Goal: Task Accomplishment & Management: Use online tool/utility

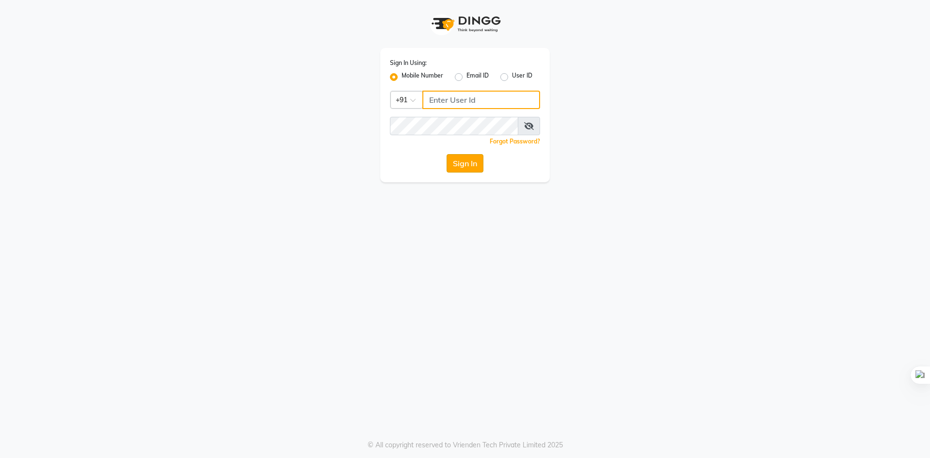
type input "9229828882"
click at [478, 158] on button "Sign In" at bounding box center [465, 163] width 37 height 18
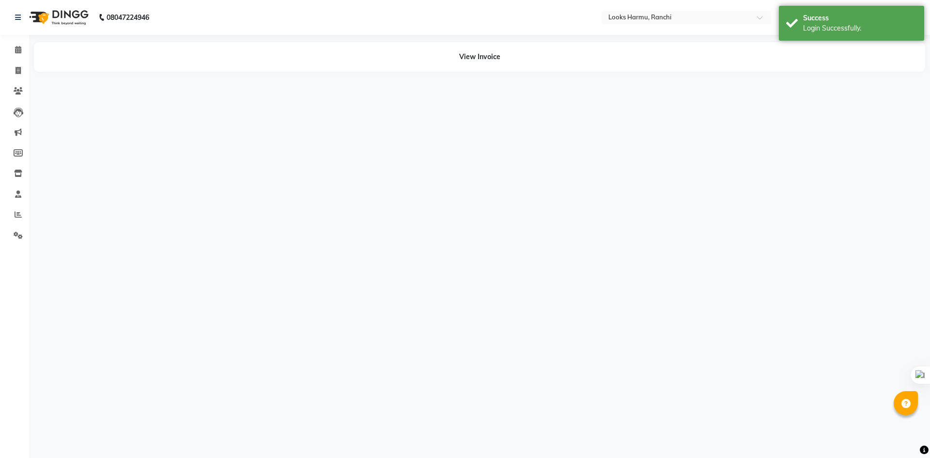
select select "en"
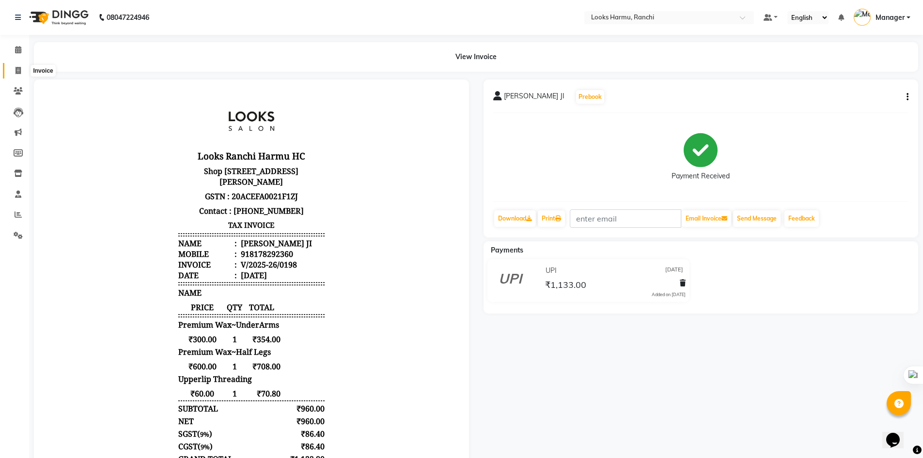
click at [18, 71] on icon at bounding box center [18, 70] width 5 height 7
select select "service"
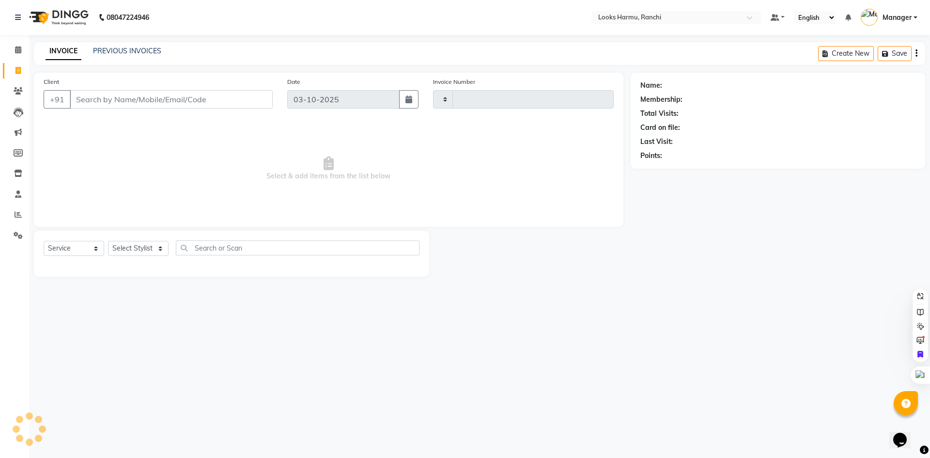
type input "1374"
select select "6247"
click at [48, 251] on select "Select Service Product Membership Package Voucher Prepaid Gift Card" at bounding box center [74, 248] width 61 height 15
click at [44, 241] on select "Select Service Product Membership Package Voucher Prepaid Gift Card" at bounding box center [74, 248] width 61 height 15
select select "V"
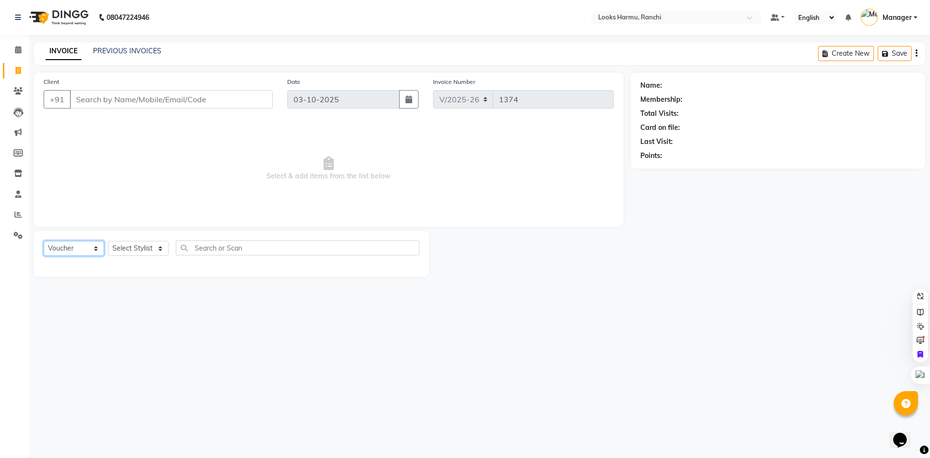
select select "47538"
click at [101, 249] on select "Select Service Product Membership Package Voucher Prepaid Gift Card" at bounding box center [74, 248] width 61 height 15
select select "service"
click at [44, 241] on select "Select Service Product Membership Package Voucher Prepaid Gift Card" at bounding box center [74, 248] width 61 height 15
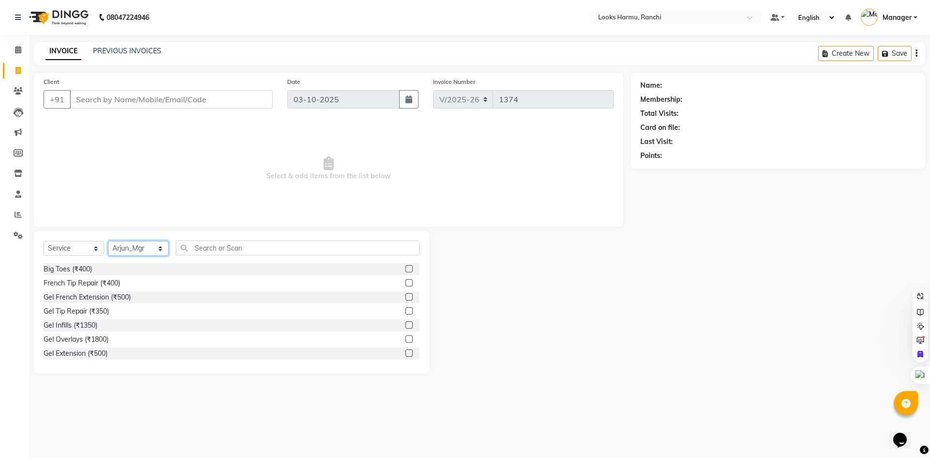
click at [114, 251] on select "Select Stylist [PERSON_NAME] Arman_Noor Counter_Sales [PERSON_NAME] [PERSON_NAM…" at bounding box center [138, 248] width 61 height 15
select select "47147"
click at [108, 241] on select "Select Stylist [PERSON_NAME] Arman_Noor Counter_Sales [PERSON_NAME] [PERSON_NAM…" at bounding box center [138, 248] width 61 height 15
click at [217, 250] on input "text" at bounding box center [298, 247] width 244 height 15
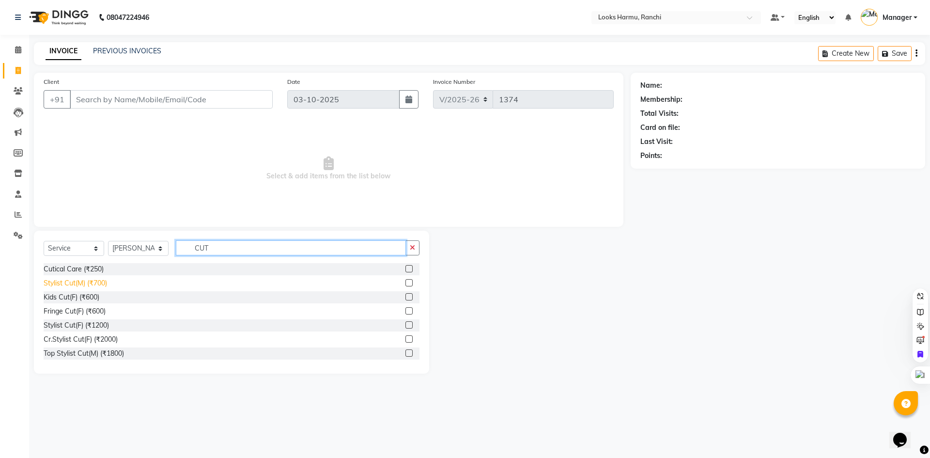
type input "CUT"
click at [95, 281] on div "Stylist Cut(M) (₹700)" at bounding box center [75, 283] width 63 height 10
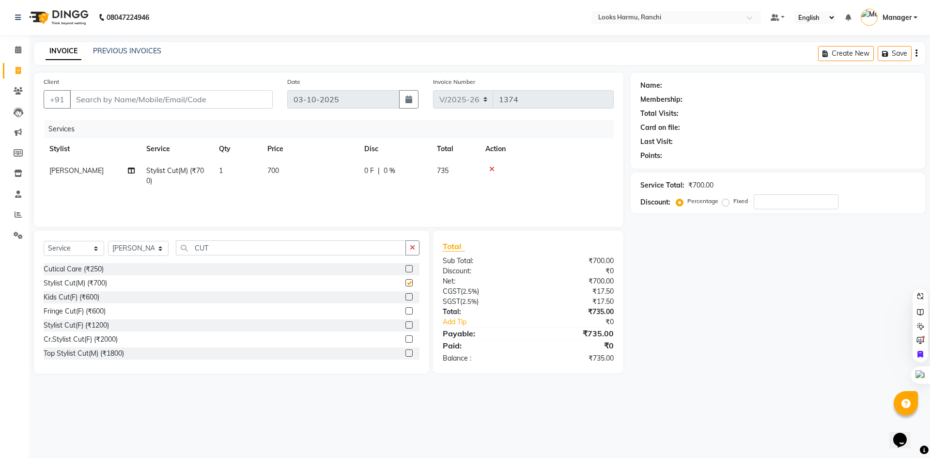
checkbox input "false"
drag, startPoint x: 208, startPoint y: 247, endPoint x: 164, endPoint y: 245, distance: 44.6
click at [168, 245] on div "Select Service Product Membership Package Voucher Prepaid Gift Card Select Styl…" at bounding box center [232, 251] width 376 height 23
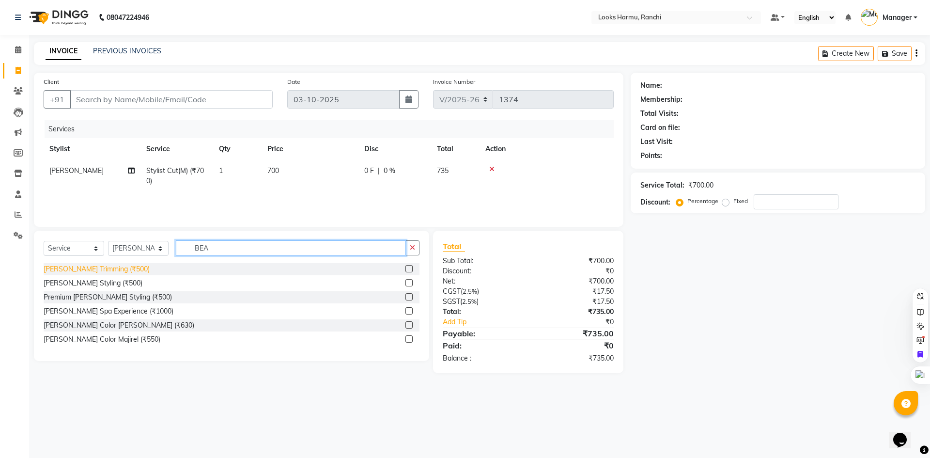
type input "BEA"
drag, startPoint x: 93, startPoint y: 266, endPoint x: 188, endPoint y: 231, distance: 101.8
click at [93, 266] on div "[PERSON_NAME] Trimming (₹500)" at bounding box center [97, 269] width 106 height 10
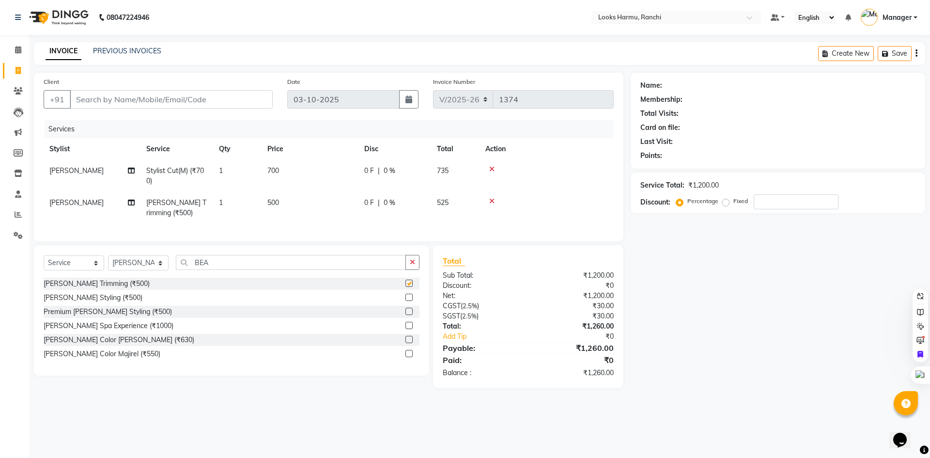
checkbox input "false"
click at [283, 175] on td "700" at bounding box center [310, 176] width 97 height 32
select select "47147"
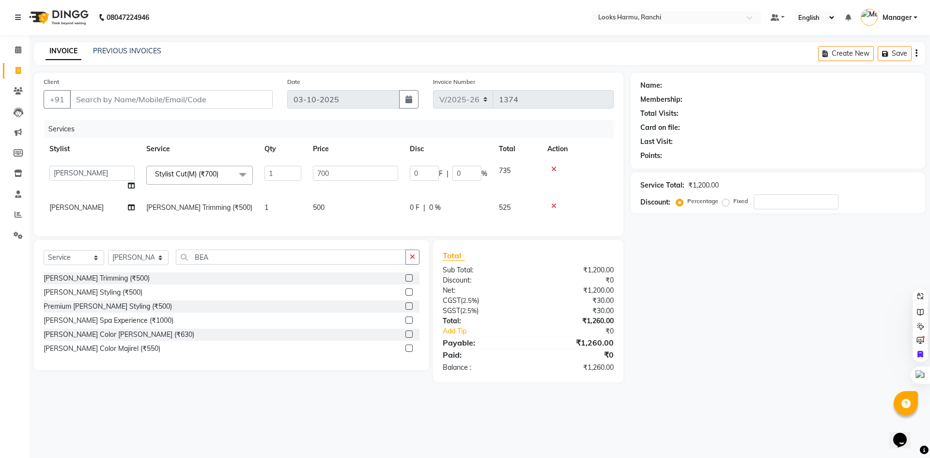
click at [298, 172] on tr "[PERSON_NAME] Arman_Noor Counter_Sales [PERSON_NAME] Irfan_Pdct [PERSON_NAME] L…" at bounding box center [329, 178] width 570 height 37
type input "500"
click at [356, 60] on div "INVOICE PREVIOUS INVOICES Create New Save" at bounding box center [480, 53] width 892 height 23
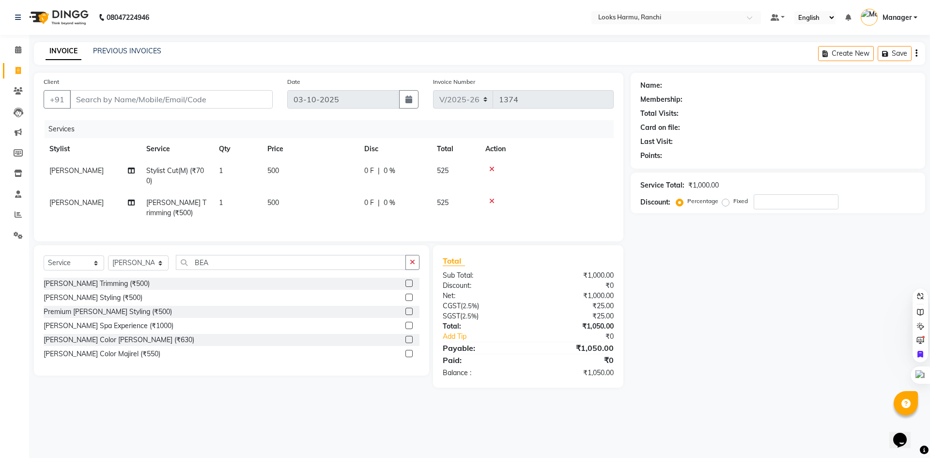
drag, startPoint x: 295, startPoint y: 193, endPoint x: 308, endPoint y: 199, distance: 14.3
click at [296, 195] on td "500" at bounding box center [310, 208] width 97 height 32
select select "47147"
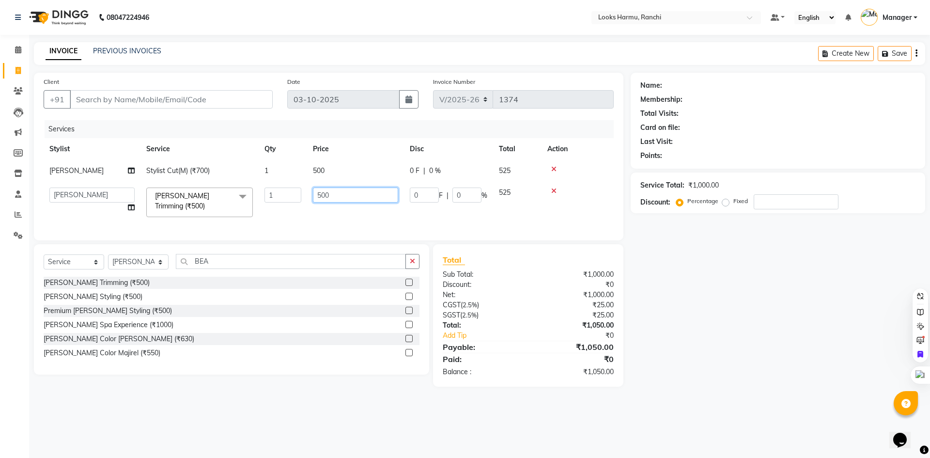
drag, startPoint x: 308, startPoint y: 199, endPoint x: 251, endPoint y: 210, distance: 58.8
click at [253, 210] on tr "[PERSON_NAME] Arman_Noor Counter_Sales [PERSON_NAME] [PERSON_NAME] LALIT LAXMI_…" at bounding box center [329, 202] width 570 height 41
type input "3"
type input "300"
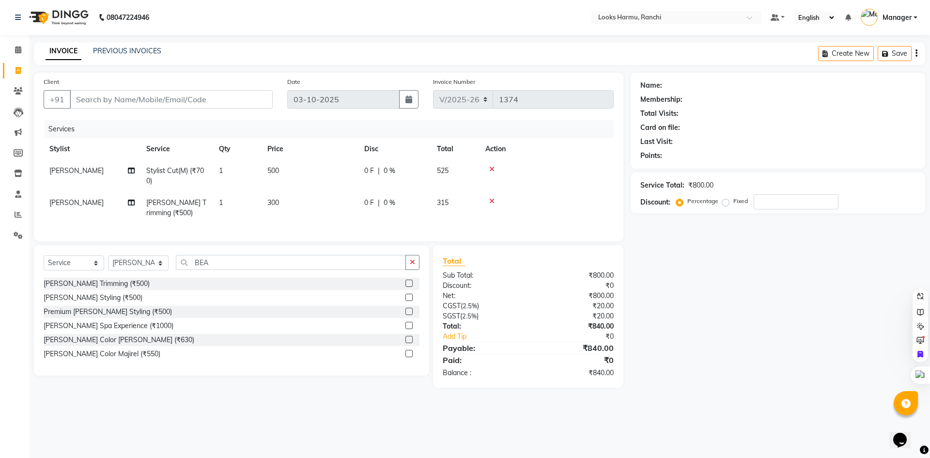
click at [720, 328] on div "Name: Membership: Total Visits: Card on file: Last Visit: Points: Service Total…" at bounding box center [782, 230] width 302 height 315
